Goal: Task Accomplishment & Management: Use online tool/utility

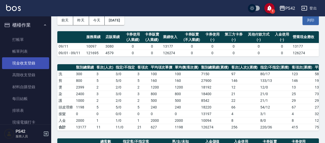
click at [29, 63] on link "現金收支登錄" at bounding box center [25, 63] width 47 height 12
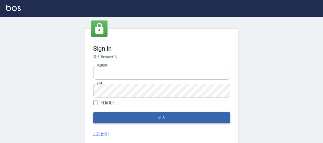
type input "0426657169"
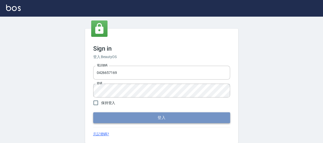
click at [146, 120] on button "登入" at bounding box center [161, 117] width 137 height 11
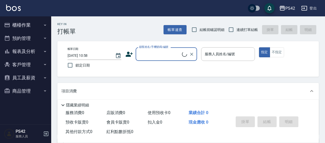
click at [29, 21] on button "櫃檯作業" at bounding box center [25, 24] width 47 height 13
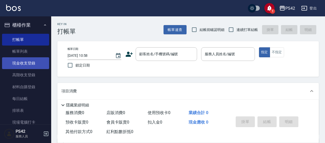
click at [34, 62] on link "現金收支登錄" at bounding box center [25, 63] width 47 height 12
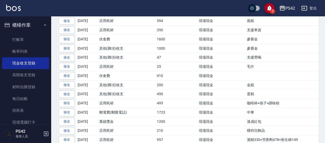
scroll to position [172, 0]
